Goal: Task Accomplishment & Management: Use online tool/utility

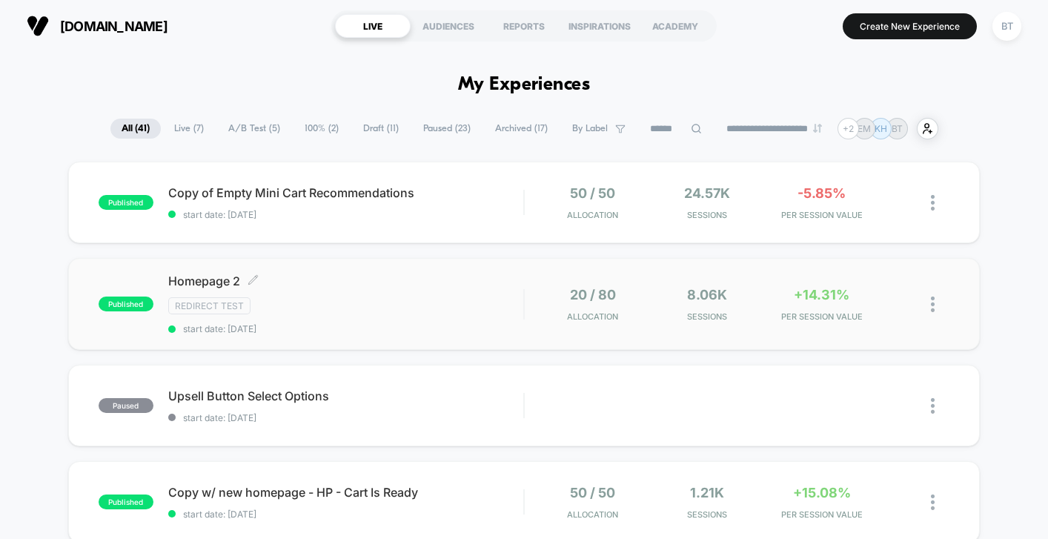
click at [385, 311] on div "Redirect Test" at bounding box center [345, 305] width 355 height 17
click at [1016, 25] on div "BT" at bounding box center [1006, 26] width 29 height 29
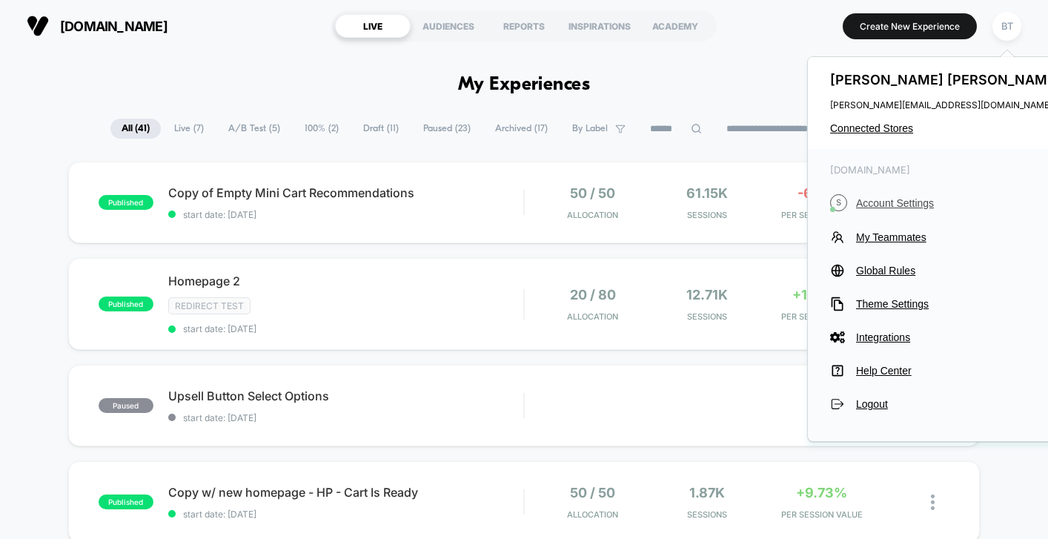
click at [887, 199] on span "Account Settings" at bounding box center [960, 203] width 208 height 12
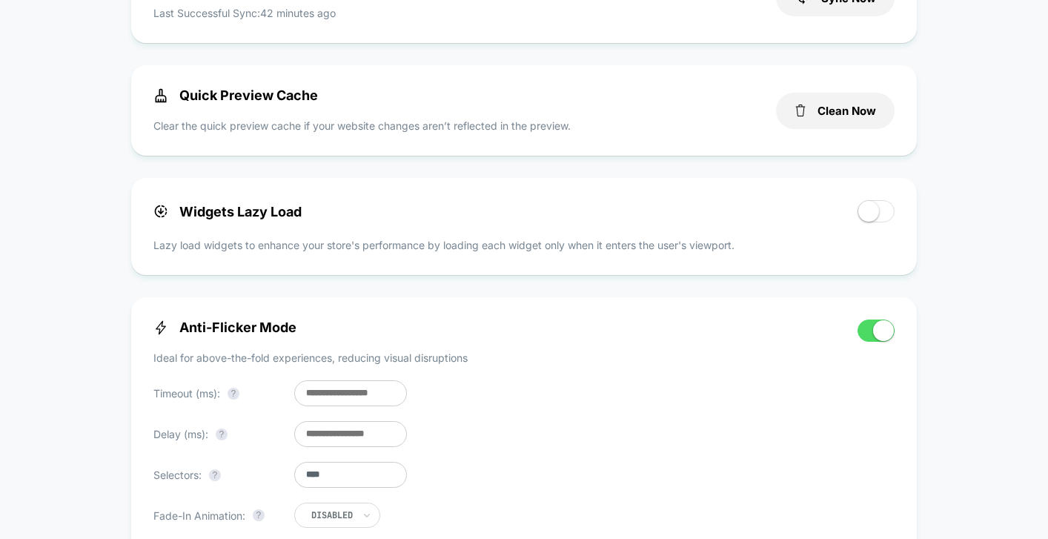
scroll to position [710, 0]
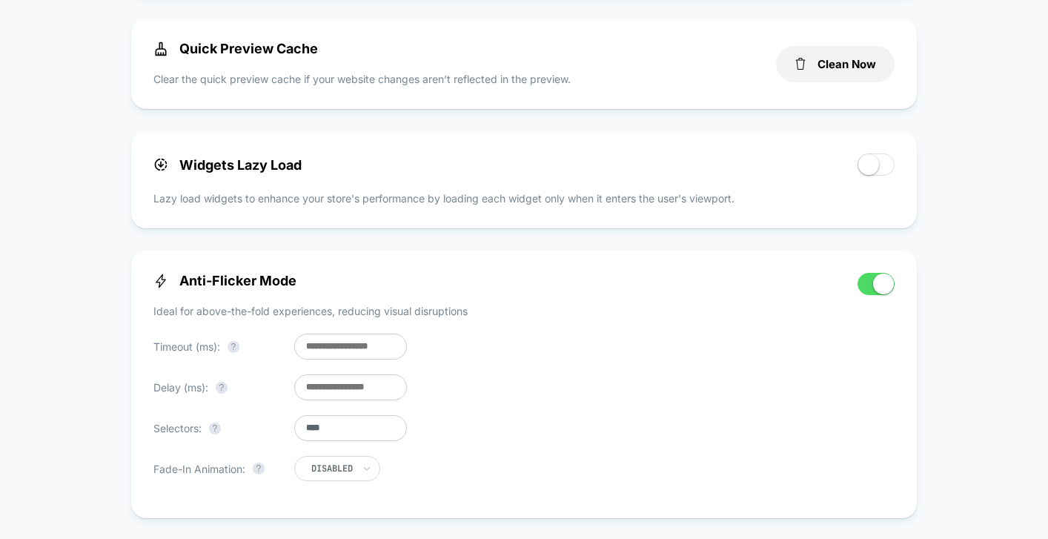
click at [884, 290] on span at bounding box center [883, 283] width 21 height 21
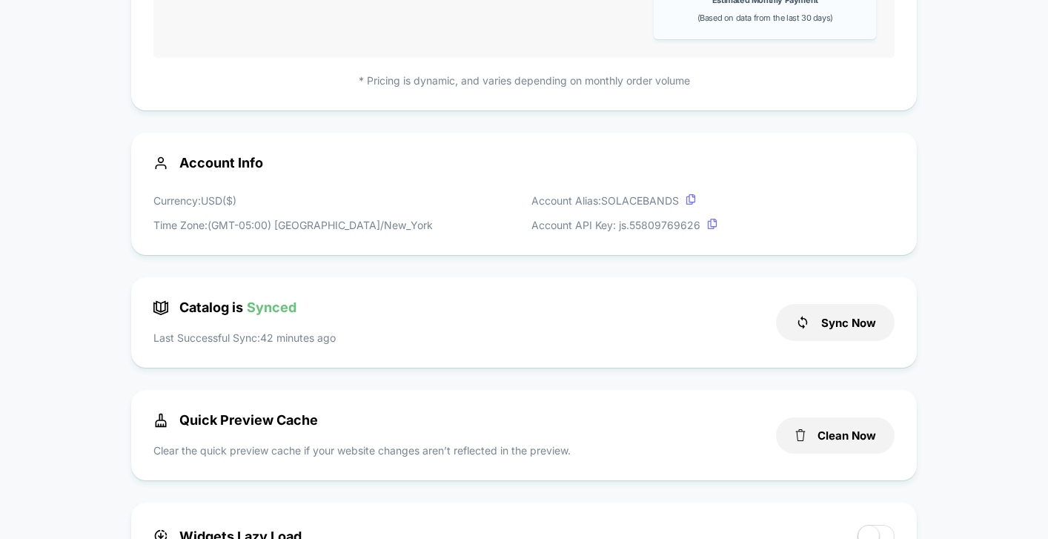
scroll to position [0, 0]
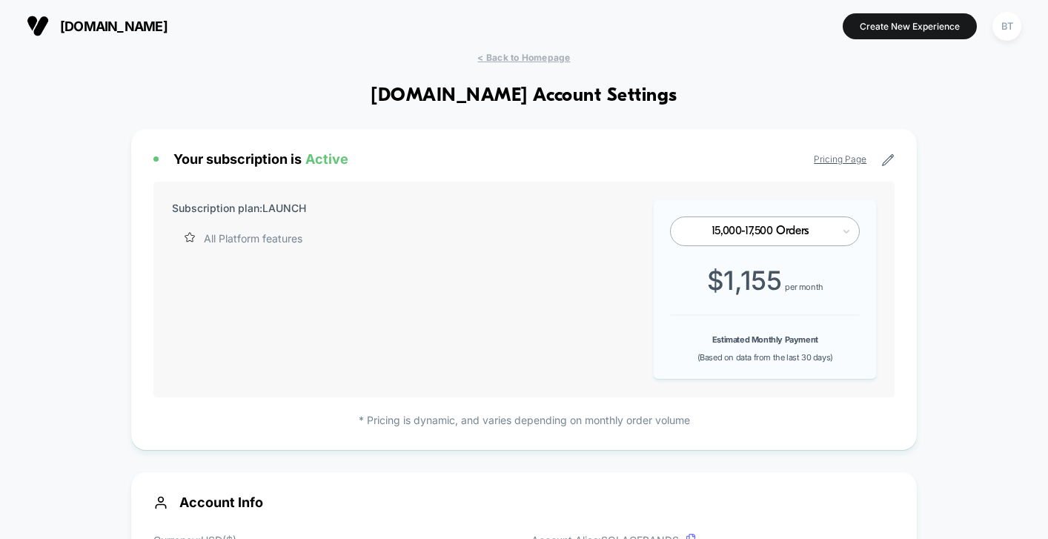
click at [104, 19] on span "[DOMAIN_NAME]" at bounding box center [113, 27] width 107 height 16
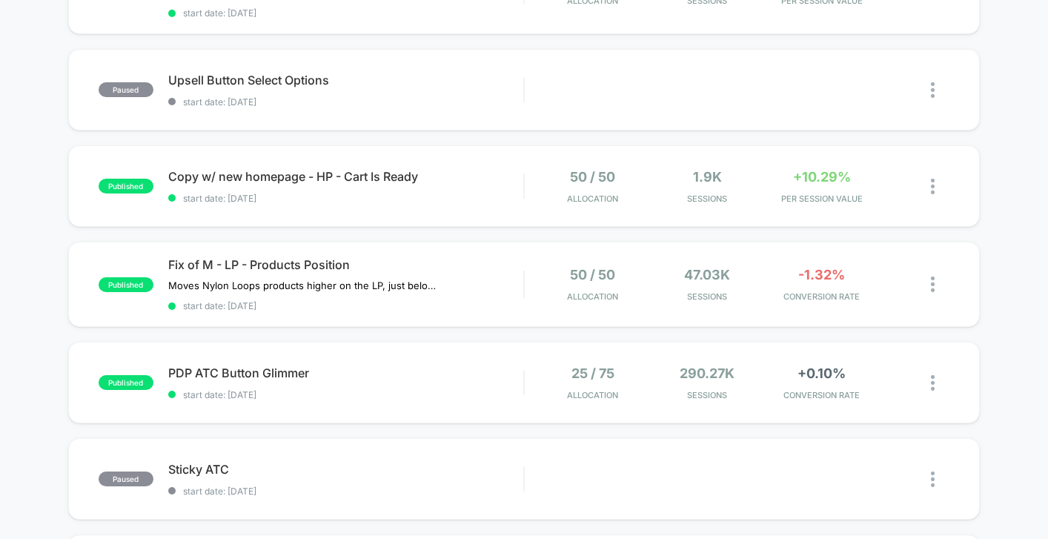
scroll to position [317, 0]
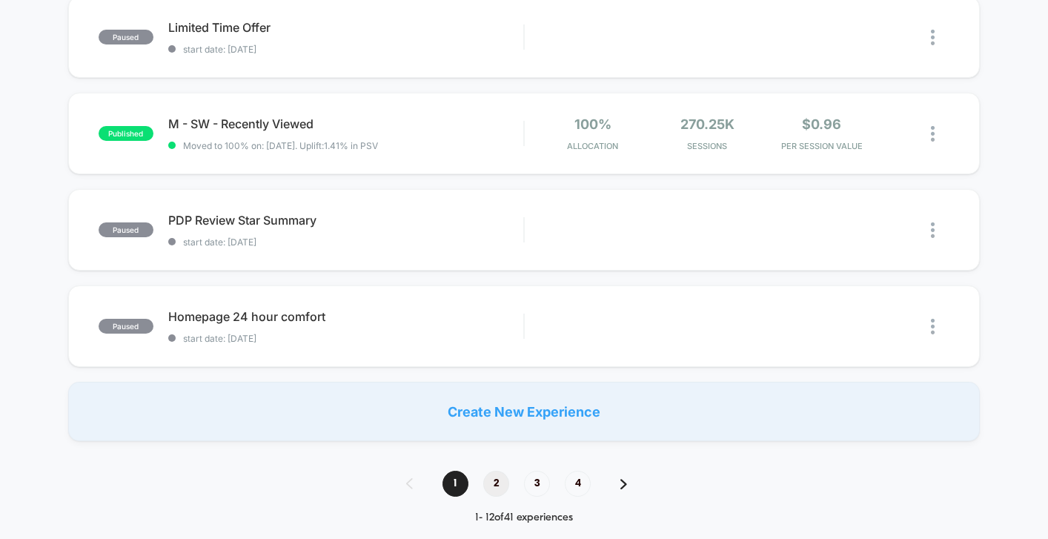
click at [501, 483] on span "2" at bounding box center [496, 483] width 26 height 26
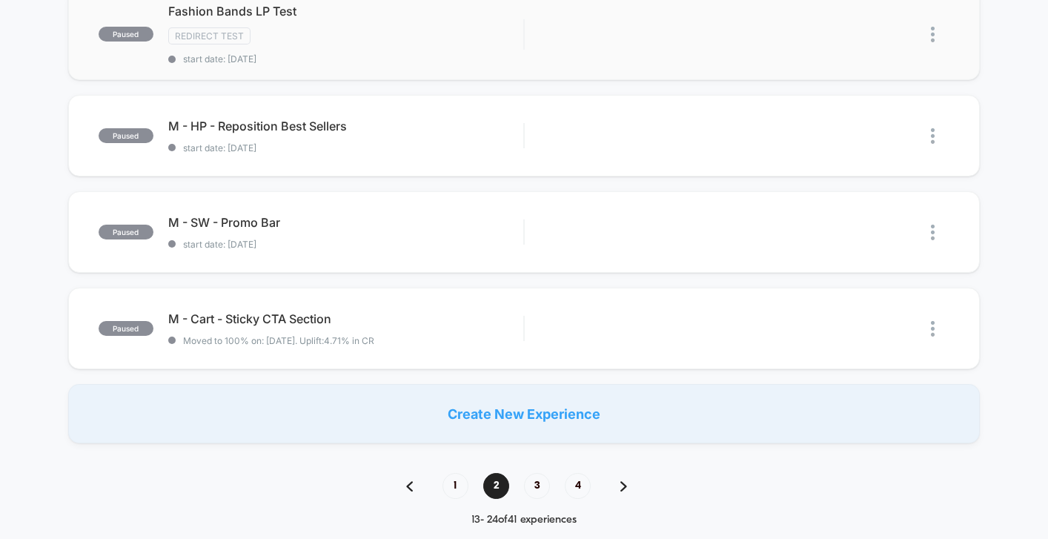
scroll to position [509, 0]
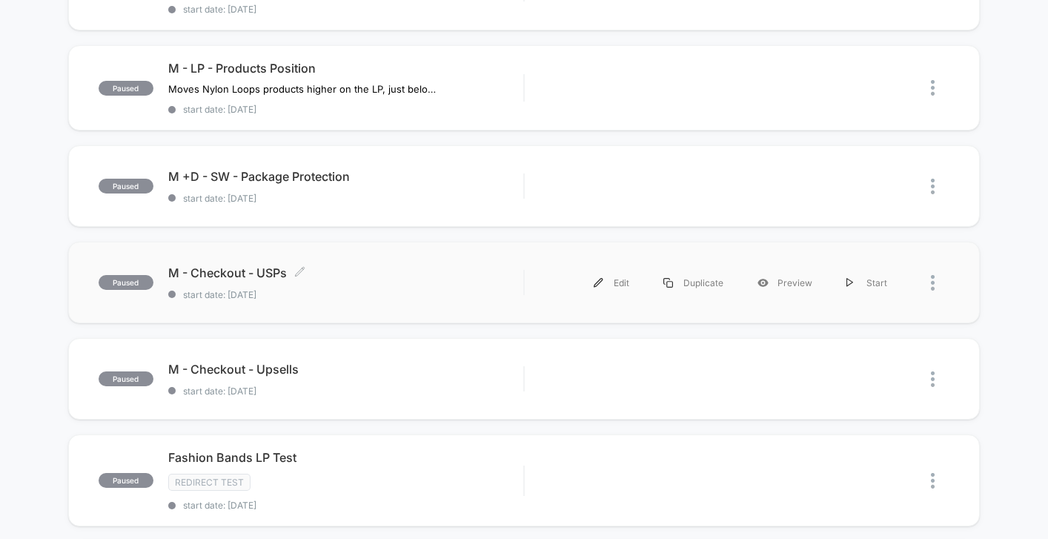
click at [460, 282] on div "M - Checkout - USPs Click to edit experience details Click to edit experience d…" at bounding box center [345, 282] width 355 height 35
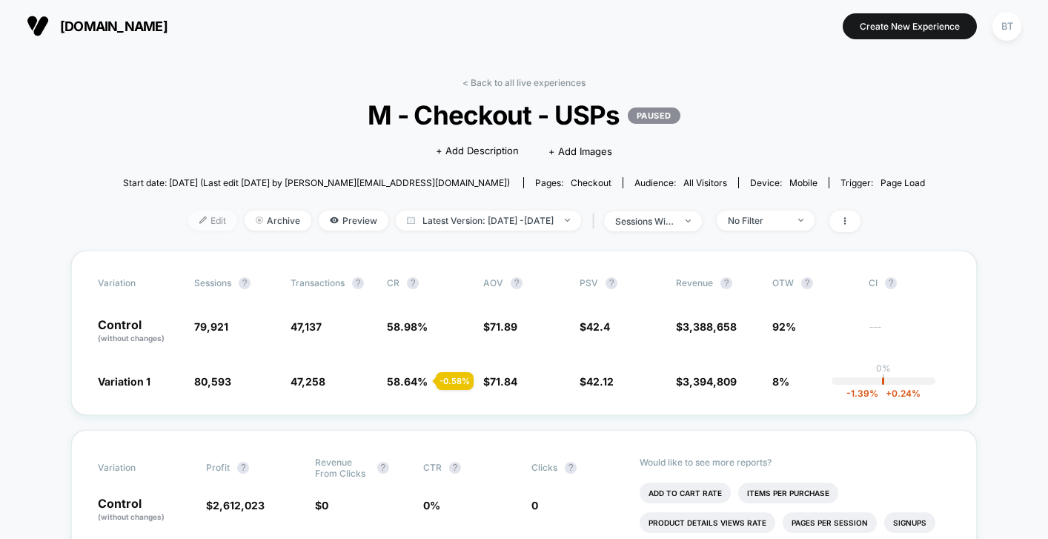
click at [192, 215] on span "Edit" at bounding box center [212, 220] width 49 height 20
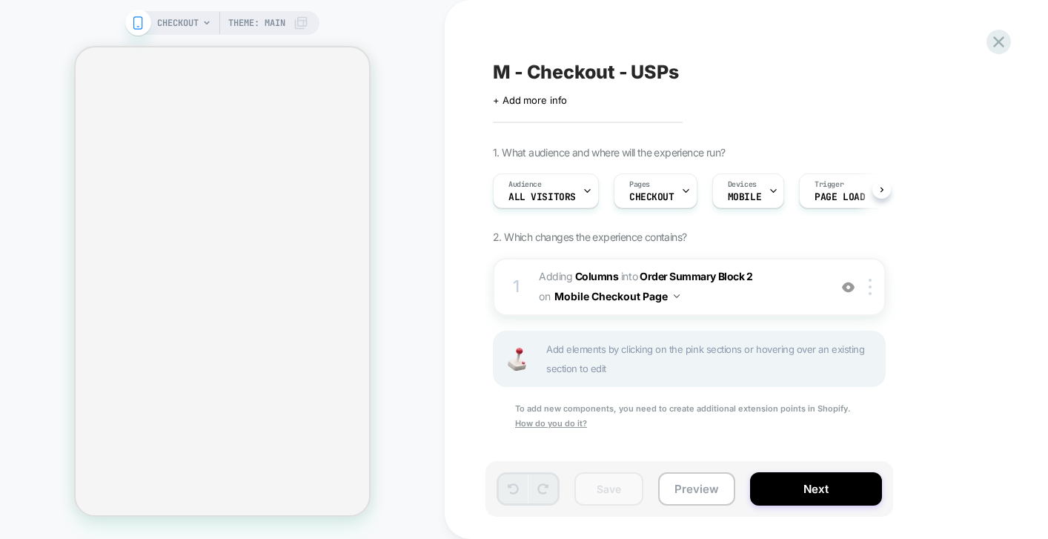
scroll to position [0, 1]
